Goal: Use online tool/utility

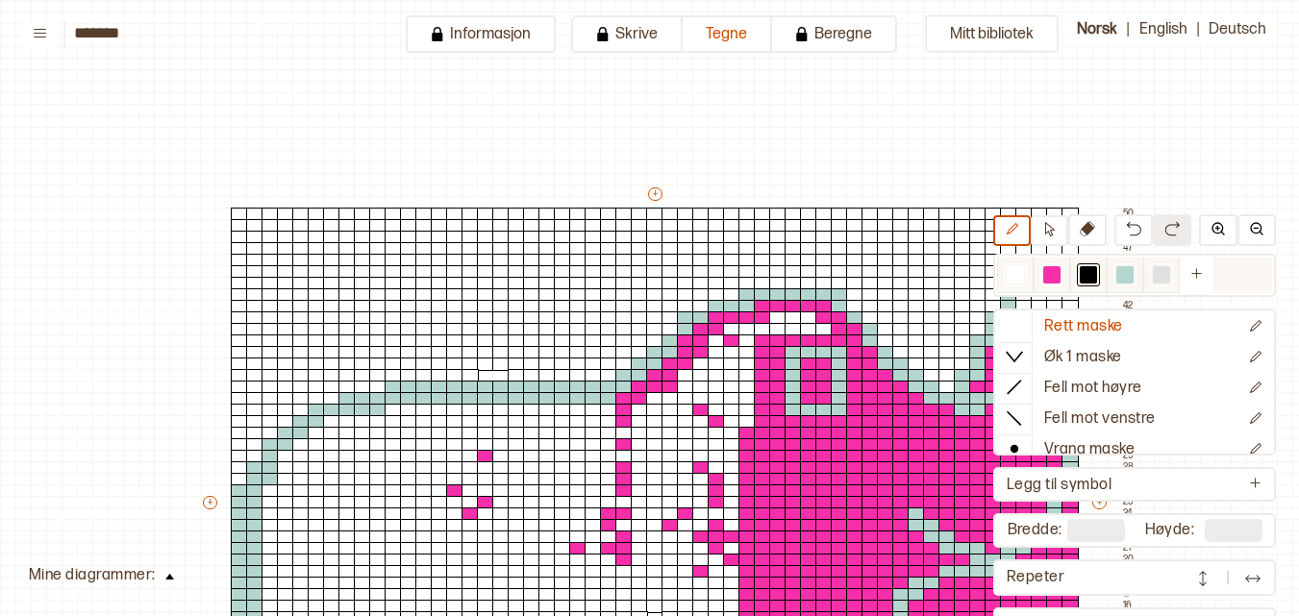
scroll to position [327, 152]
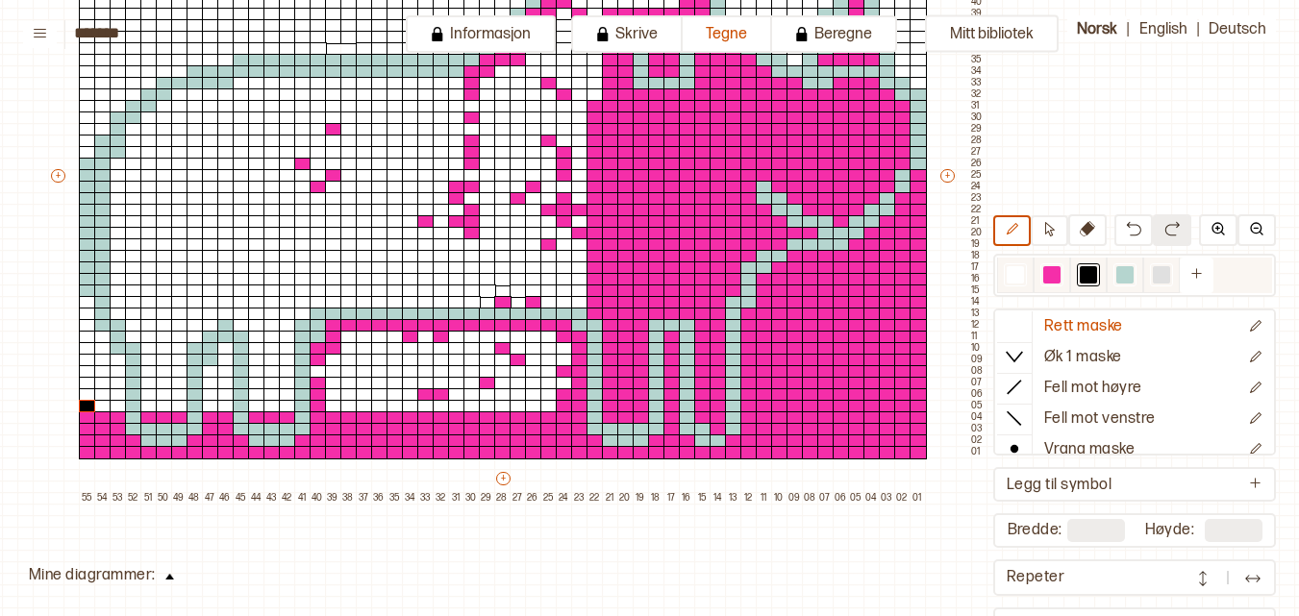
click at [1048, 279] on div at bounding box center [1051, 274] width 17 height 17
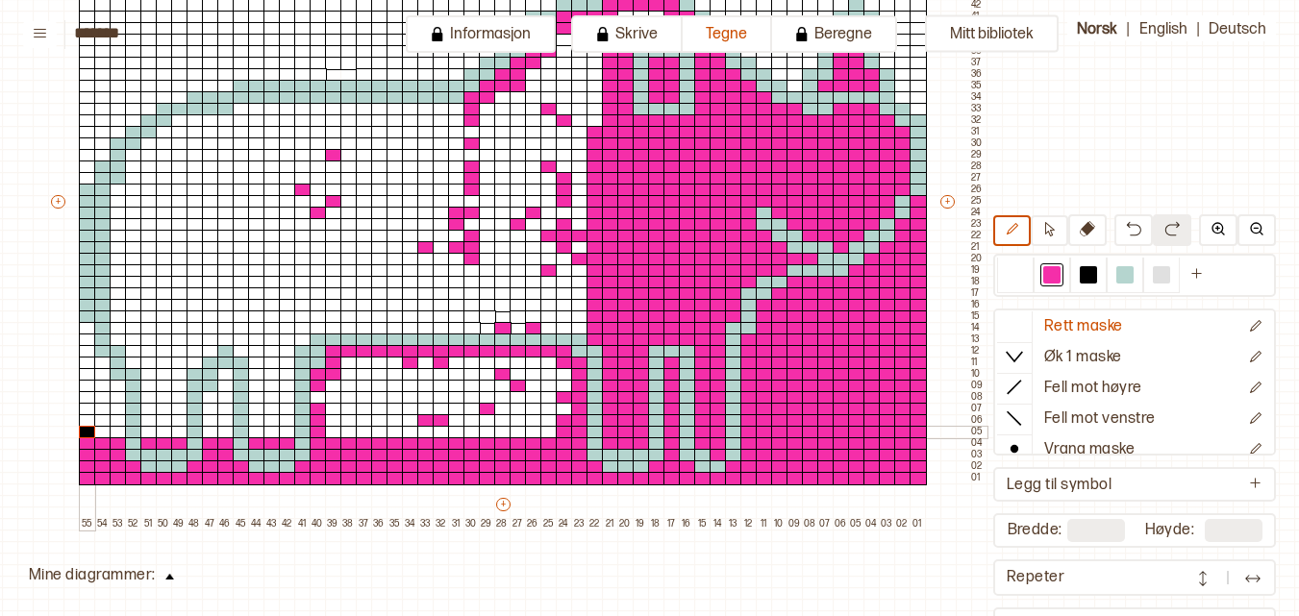
click at [88, 437] on div at bounding box center [87, 432] width 17 height 13
click at [105, 432] on div at bounding box center [102, 432] width 17 height 13
click at [120, 432] on div at bounding box center [118, 432] width 17 height 13
click at [148, 428] on div at bounding box center [148, 432] width 17 height 13
click at [163, 428] on div at bounding box center [164, 432] width 17 height 13
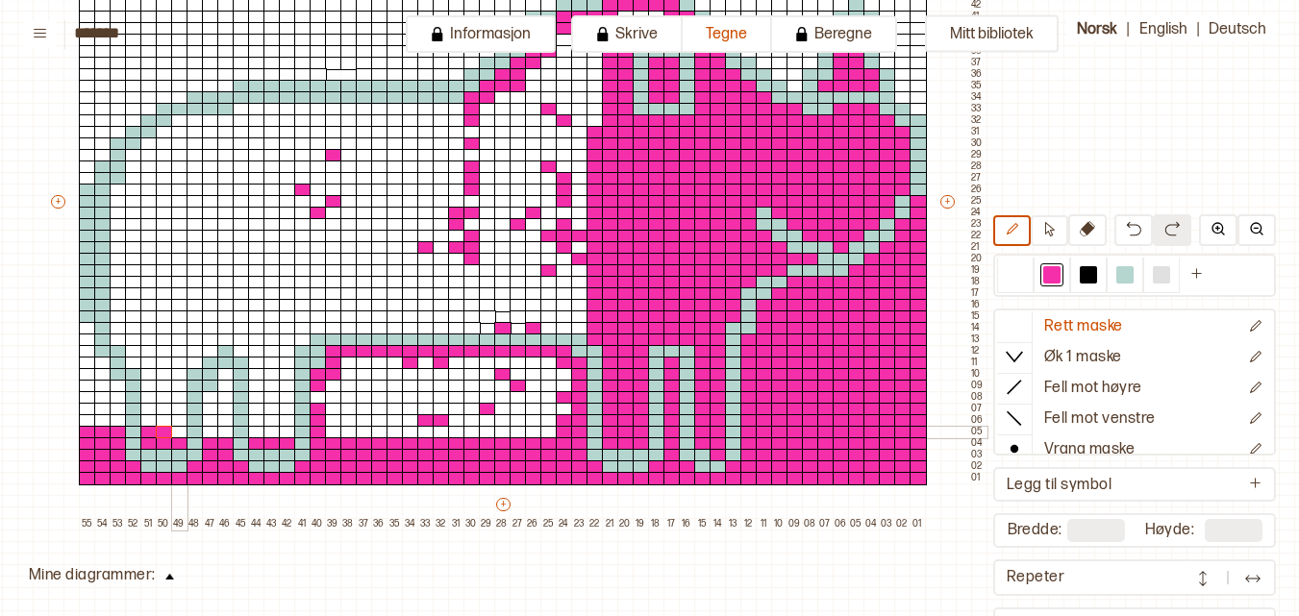
click at [173, 428] on div at bounding box center [179, 432] width 17 height 13
click at [210, 429] on div at bounding box center [210, 432] width 17 height 13
click at [226, 429] on div at bounding box center [225, 432] width 17 height 13
click at [256, 431] on div at bounding box center [256, 432] width 17 height 13
click at [267, 431] on div at bounding box center [272, 432] width 17 height 13
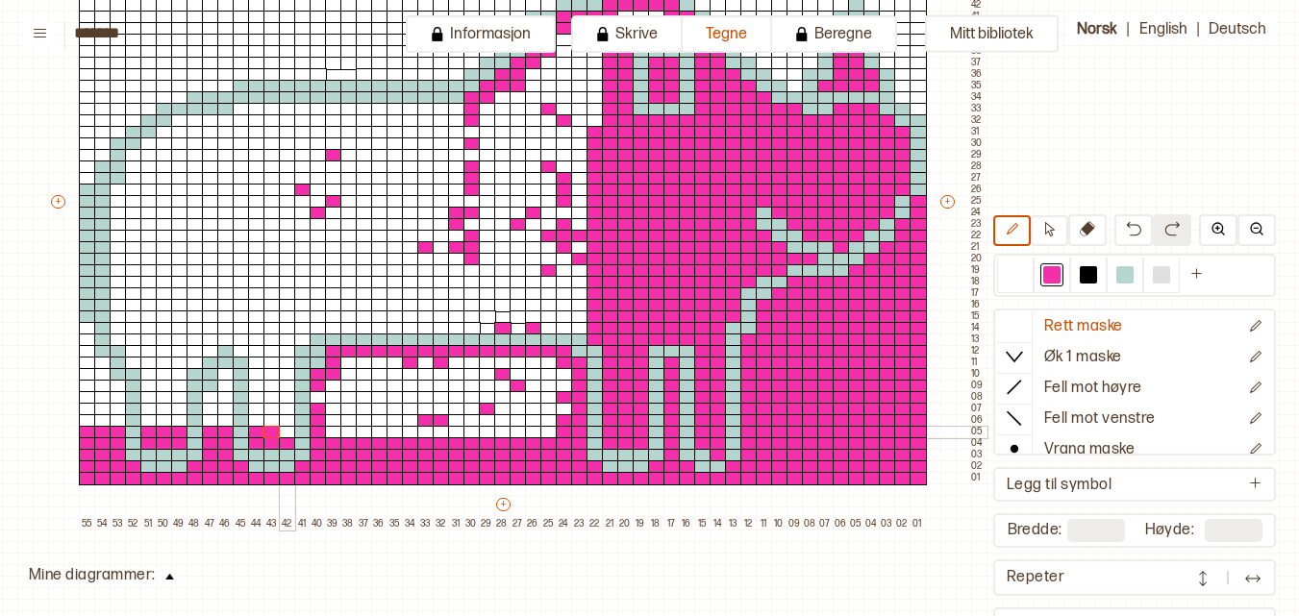
click at [280, 430] on div at bounding box center [287, 432] width 17 height 13
click at [334, 431] on div at bounding box center [333, 432] width 17 height 13
click at [346, 434] on div at bounding box center [348, 432] width 17 height 13
drag, startPoint x: 364, startPoint y: 437, endPoint x: 559, endPoint y: 431, distance: 195.3
click at [559, 431] on div "+ + + + 55 54 53 52 51 50 49 48 47 46 45 44 43 42 41 40 39 38 37 36 35 34 33 32…" at bounding box center [517, 207] width 939 height 646
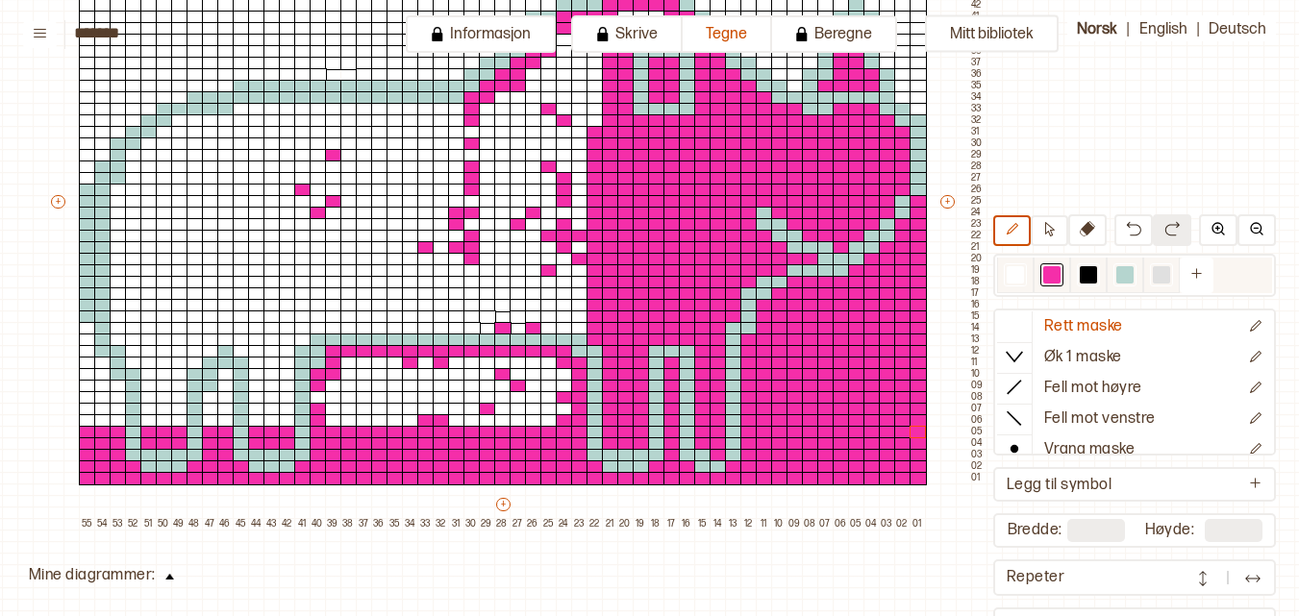
click at [1093, 277] on div at bounding box center [1088, 274] width 17 height 17
click at [917, 434] on div at bounding box center [918, 432] width 17 height 13
